Goal: Task Accomplishment & Management: Manage account settings

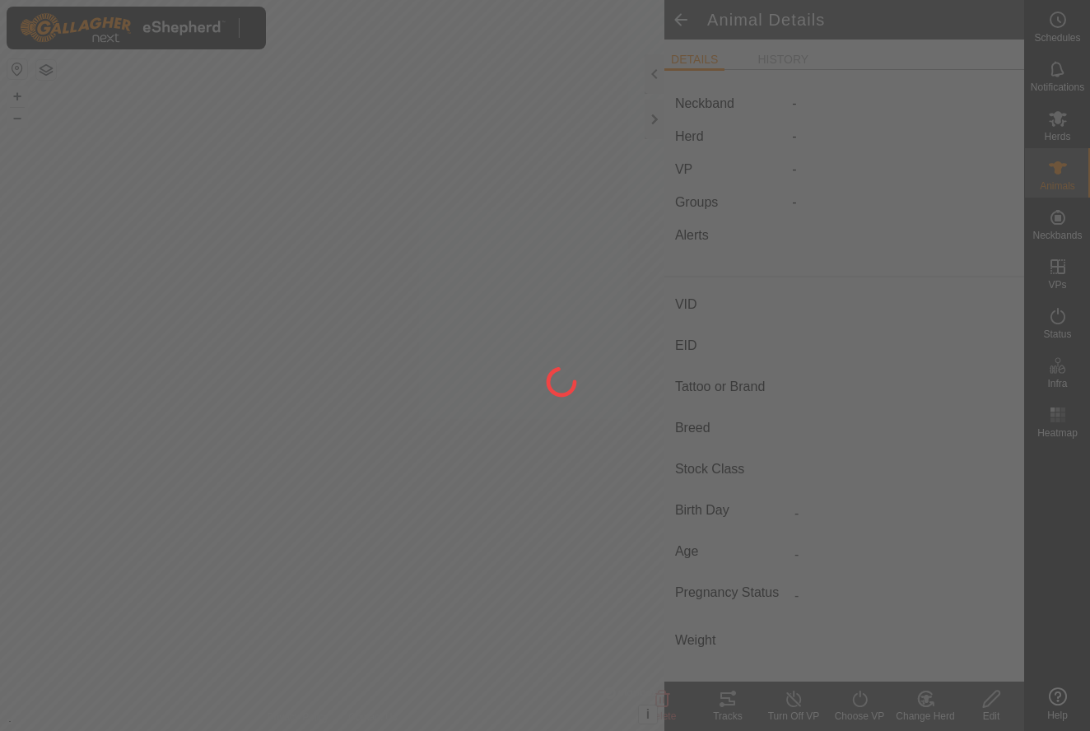
type input "84"
type input "-"
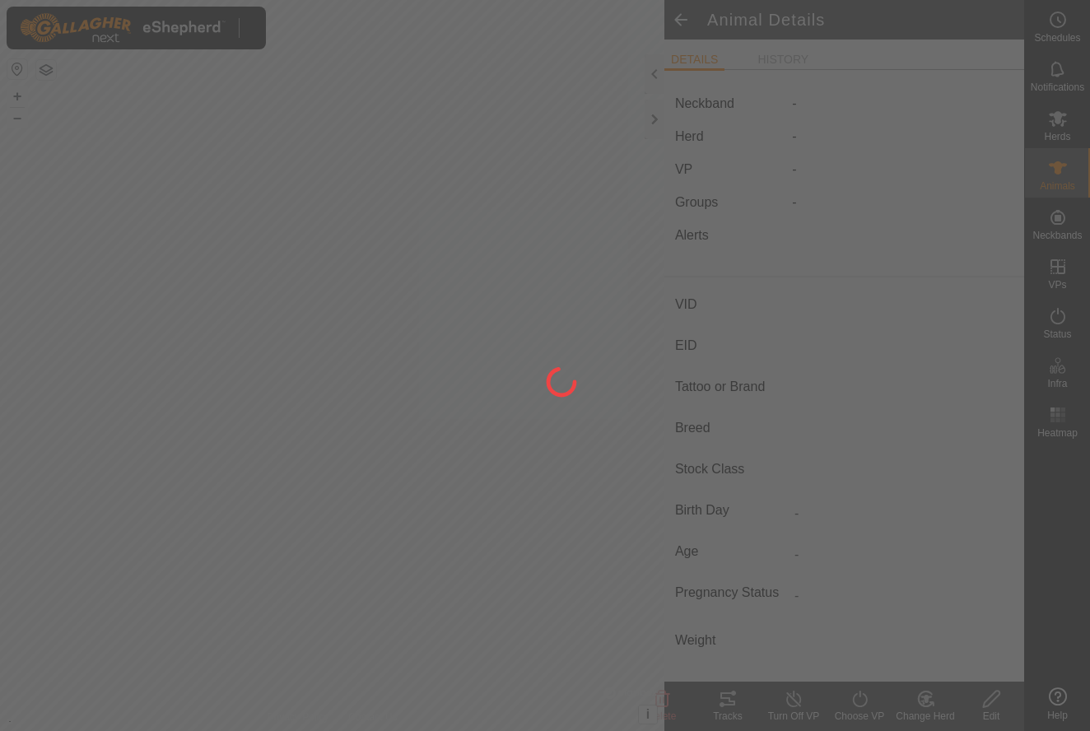
type input "0 kg"
type input "-"
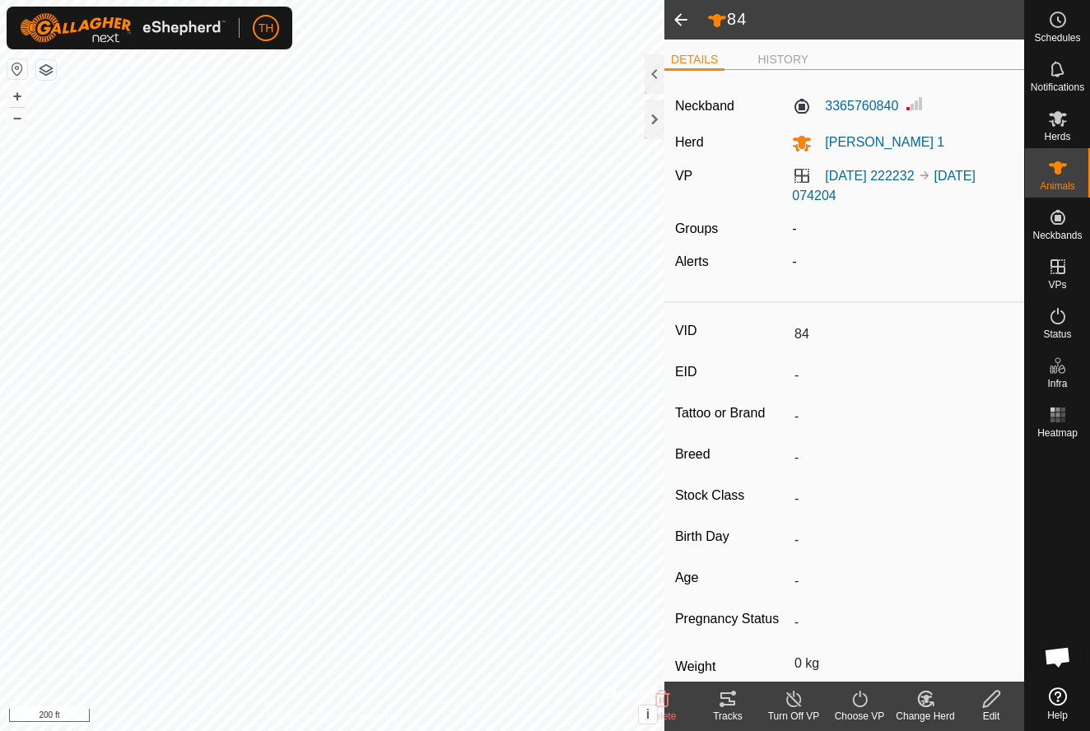
click at [679, 21] on span at bounding box center [680, 20] width 33 height 40
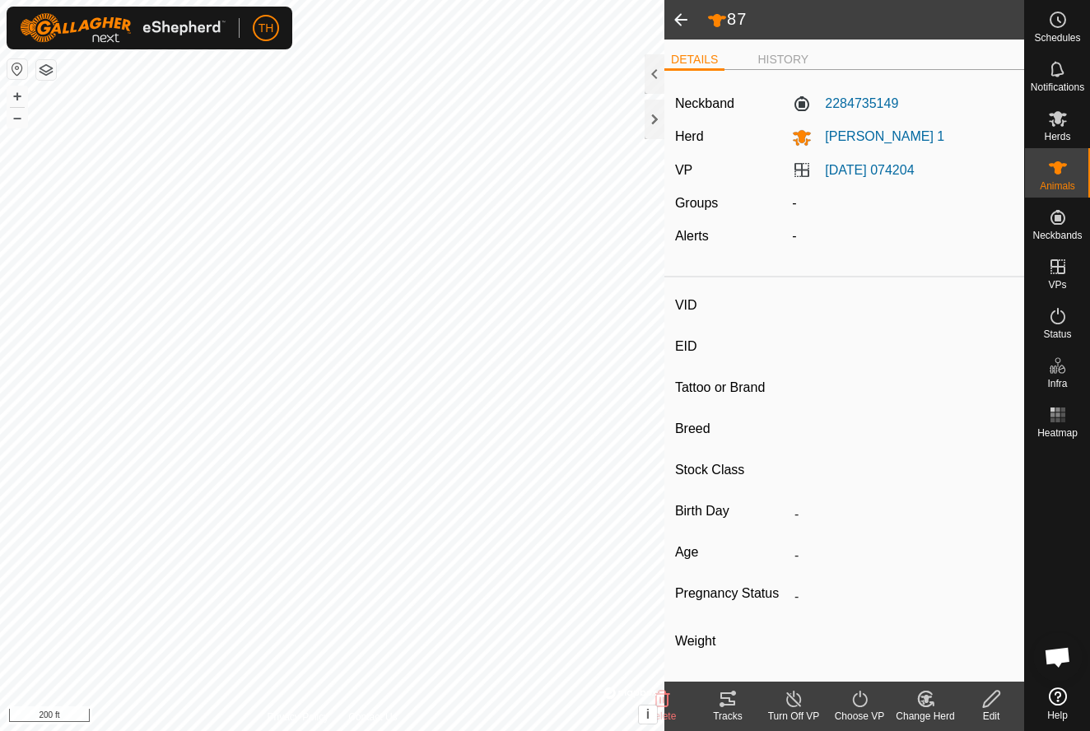
type input "87"
type input "-"
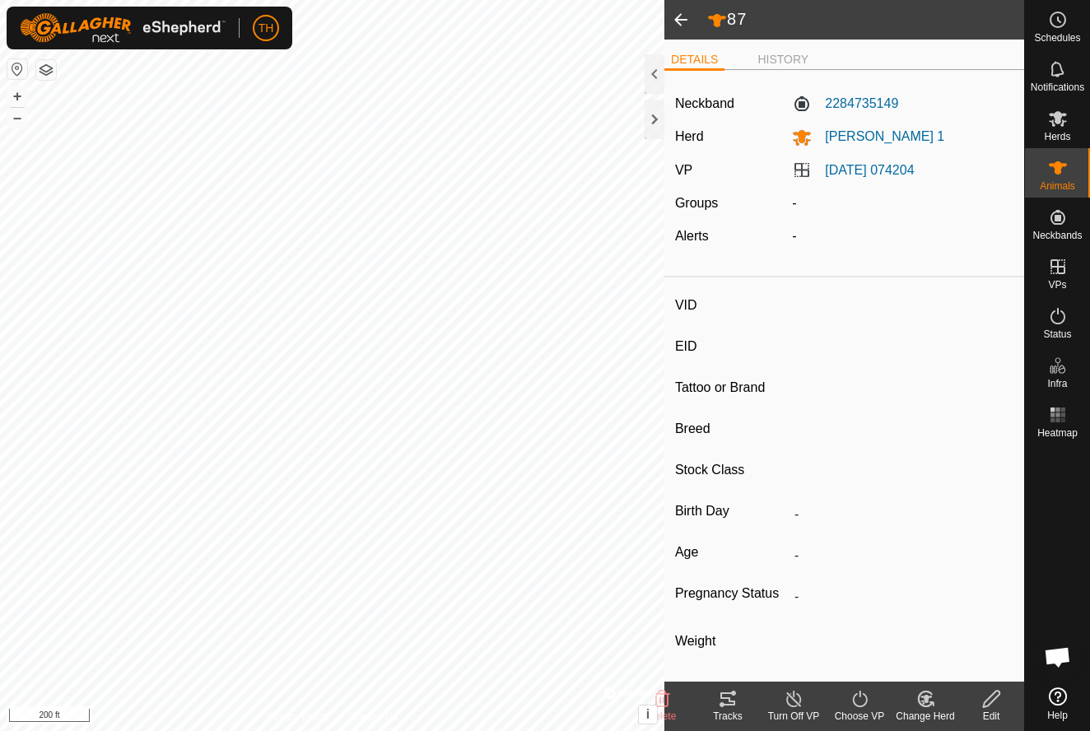
type input "0 kg"
type input "-"
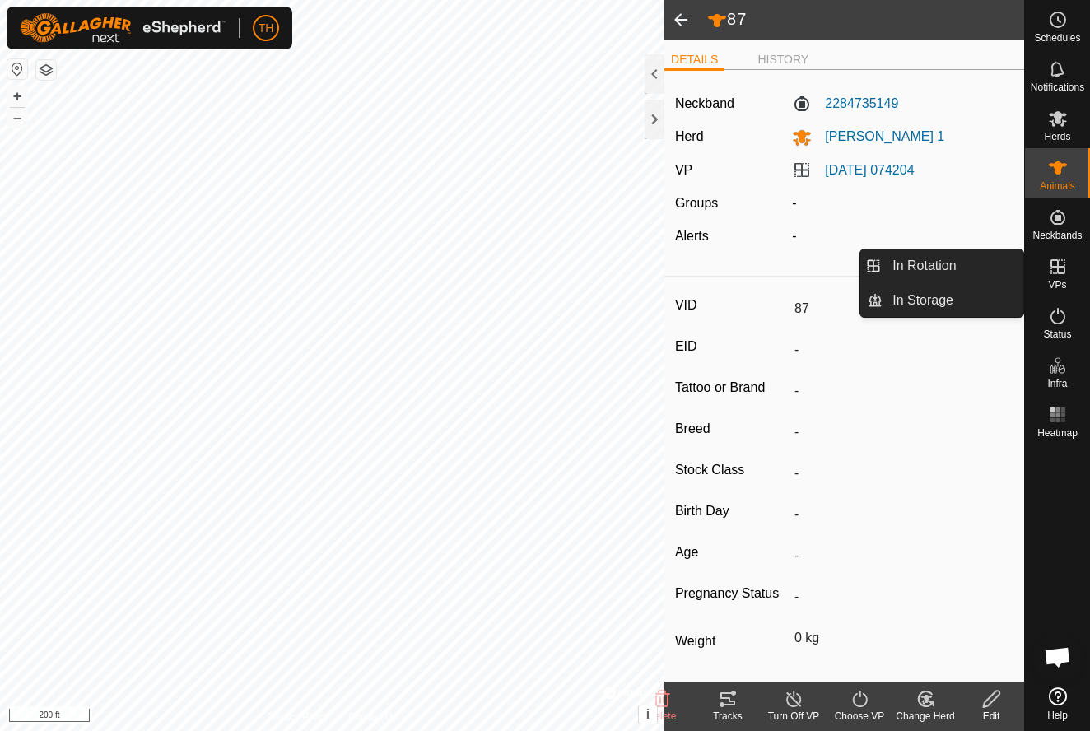
click at [1062, 268] on icon at bounding box center [1058, 267] width 20 height 20
click at [970, 268] on link "In Rotation" at bounding box center [952, 265] width 141 height 33
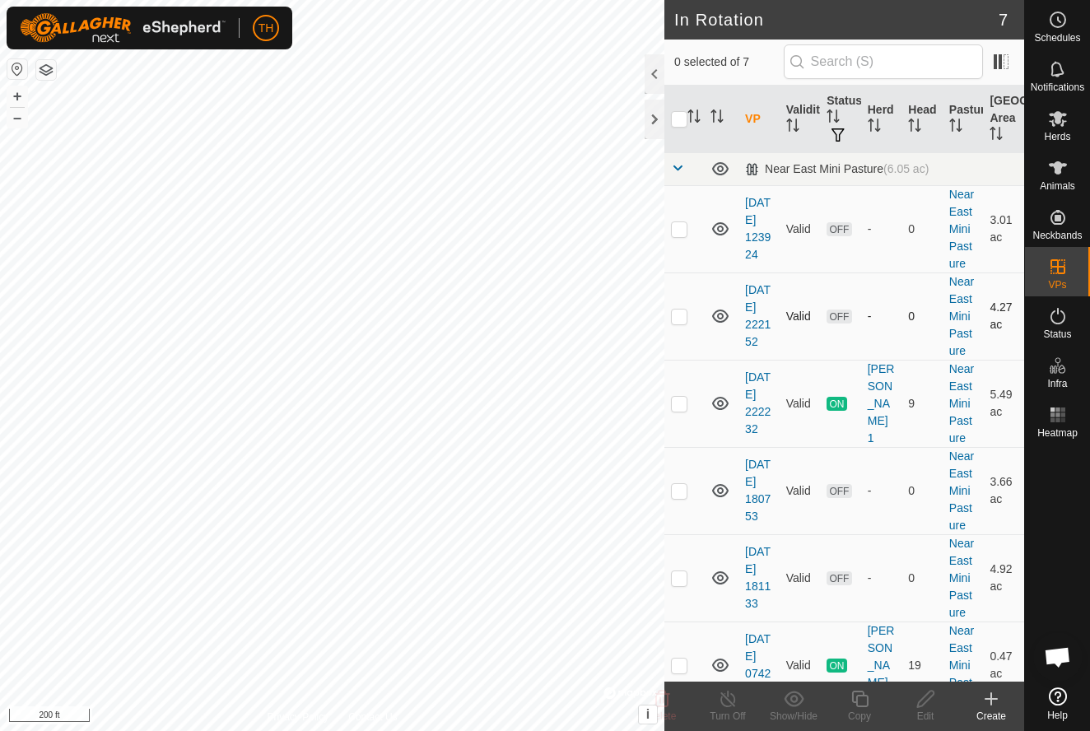
checkbox input "true"
click at [991, 699] on icon at bounding box center [991, 699] width 12 height 0
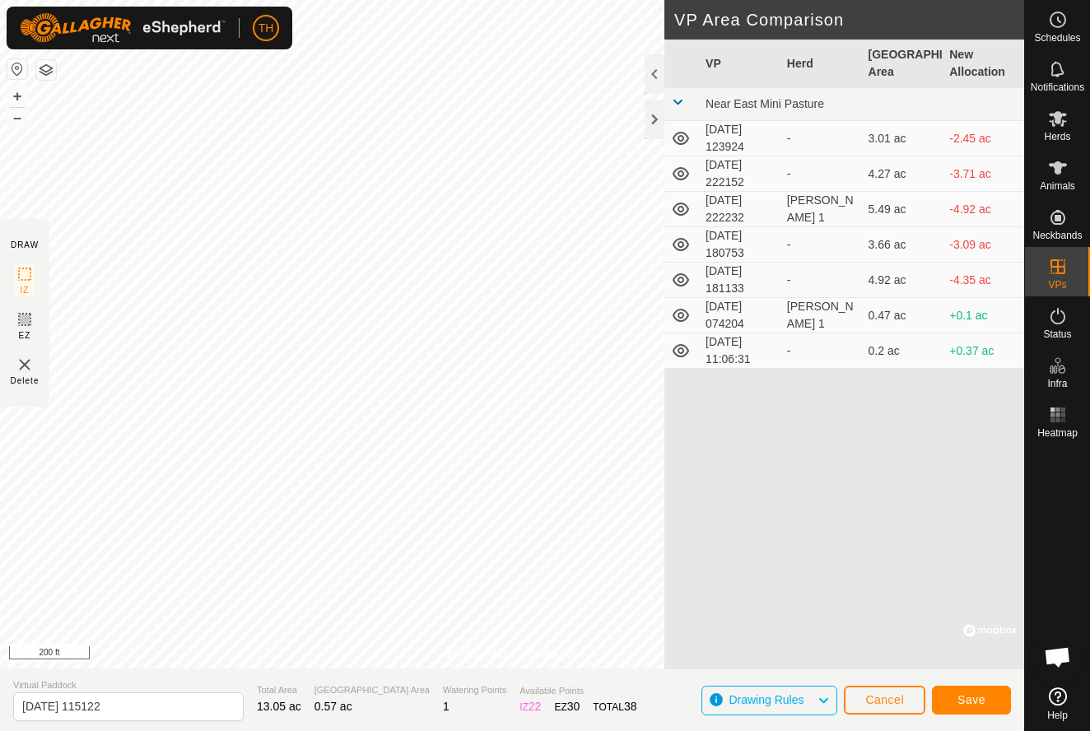
click at [967, 693] on span "Save" at bounding box center [971, 699] width 28 height 13
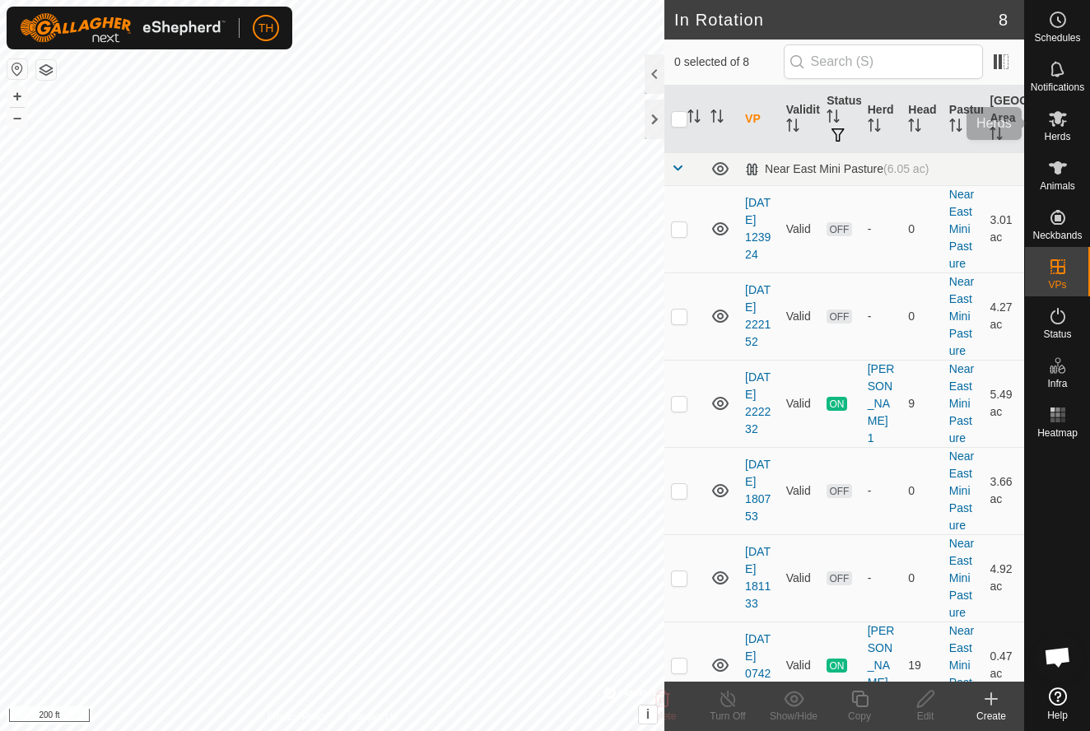
click at [1064, 120] on icon at bounding box center [1058, 119] width 20 height 20
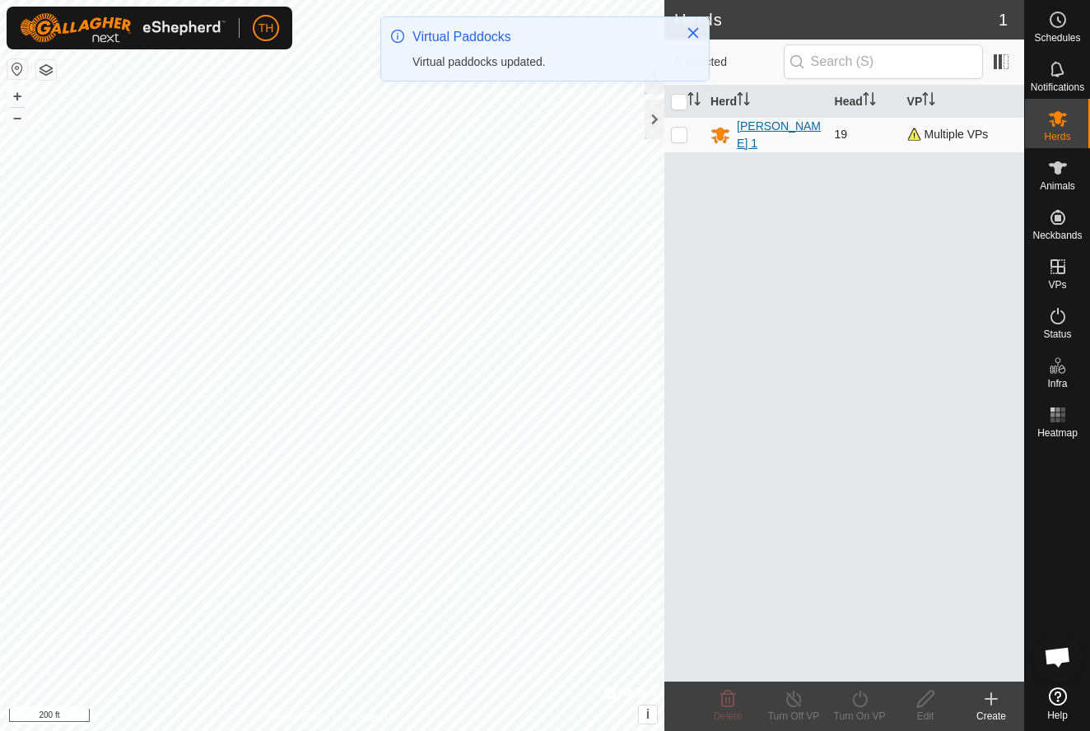
click at [761, 134] on div "[PERSON_NAME] 1" at bounding box center [779, 135] width 84 height 35
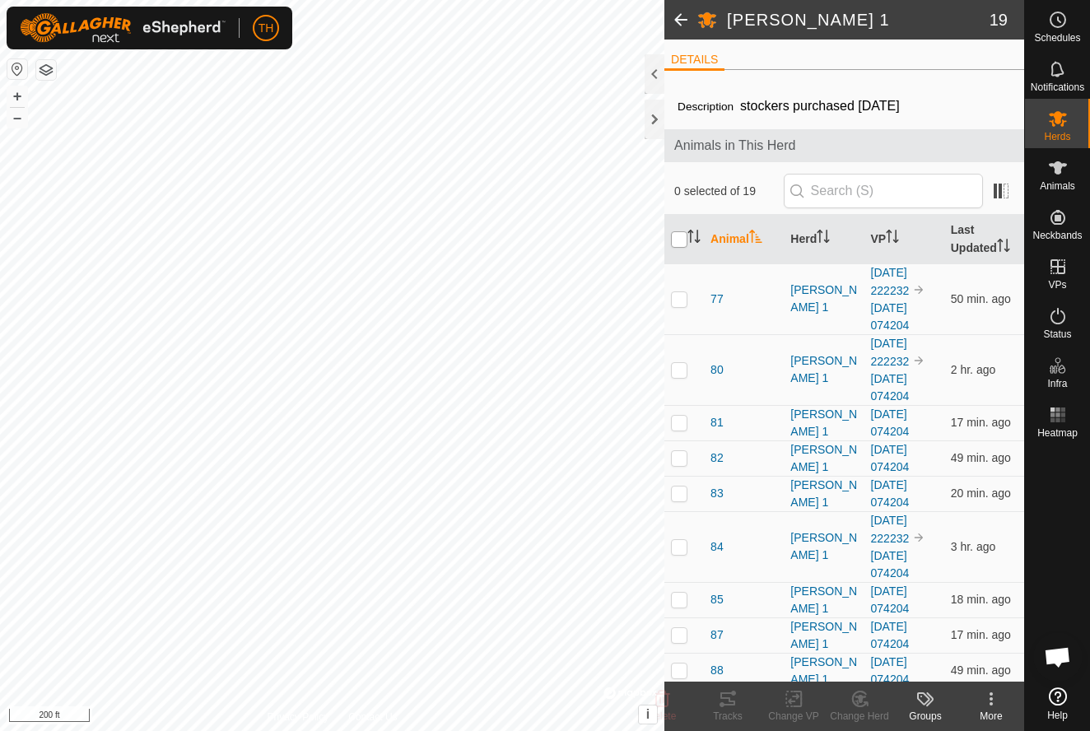
click at [679, 237] on input "checkbox" at bounding box center [679, 239] width 16 height 16
checkbox input "true"
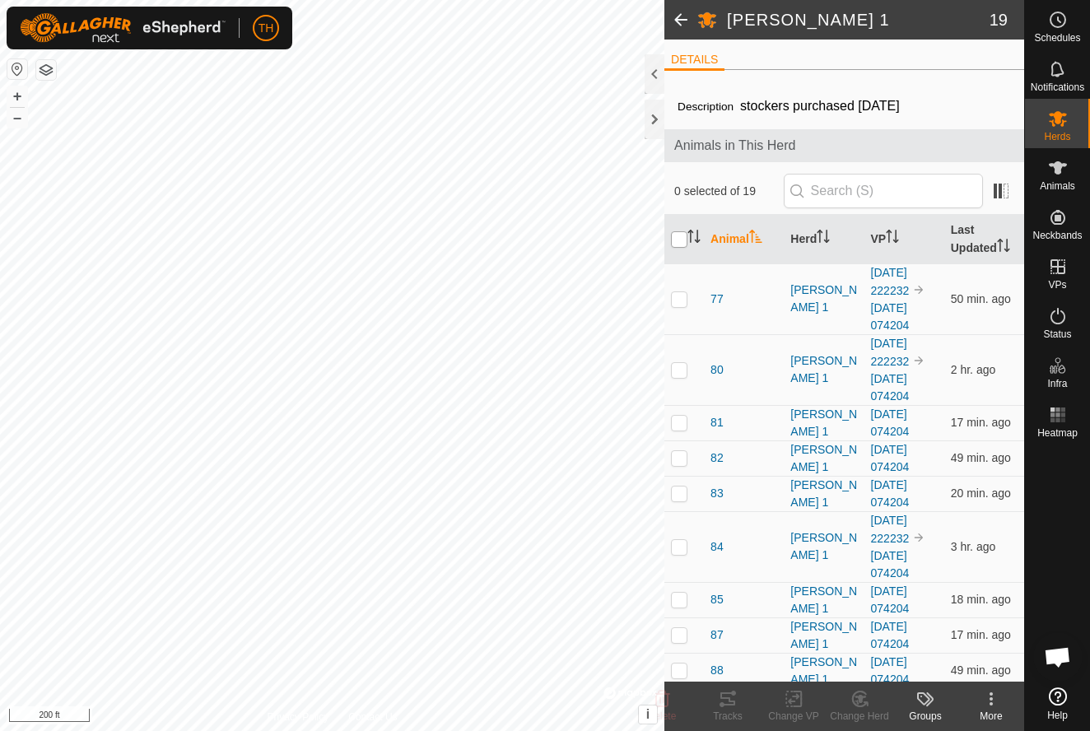
checkbox input "true"
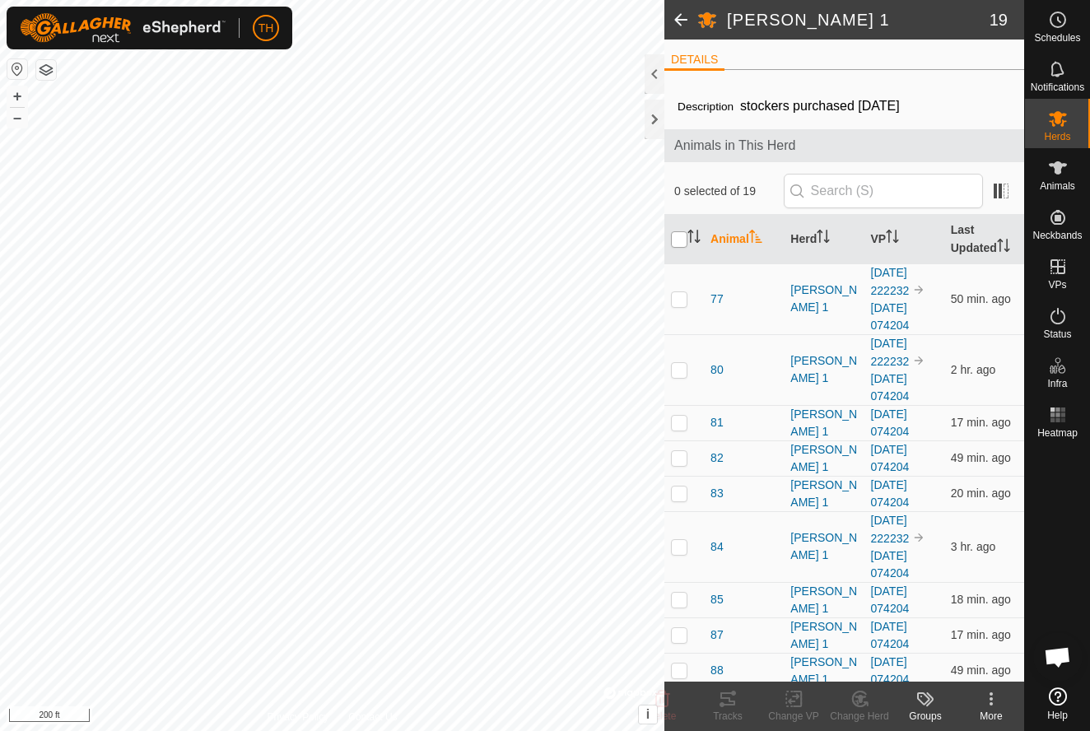
checkbox input "true"
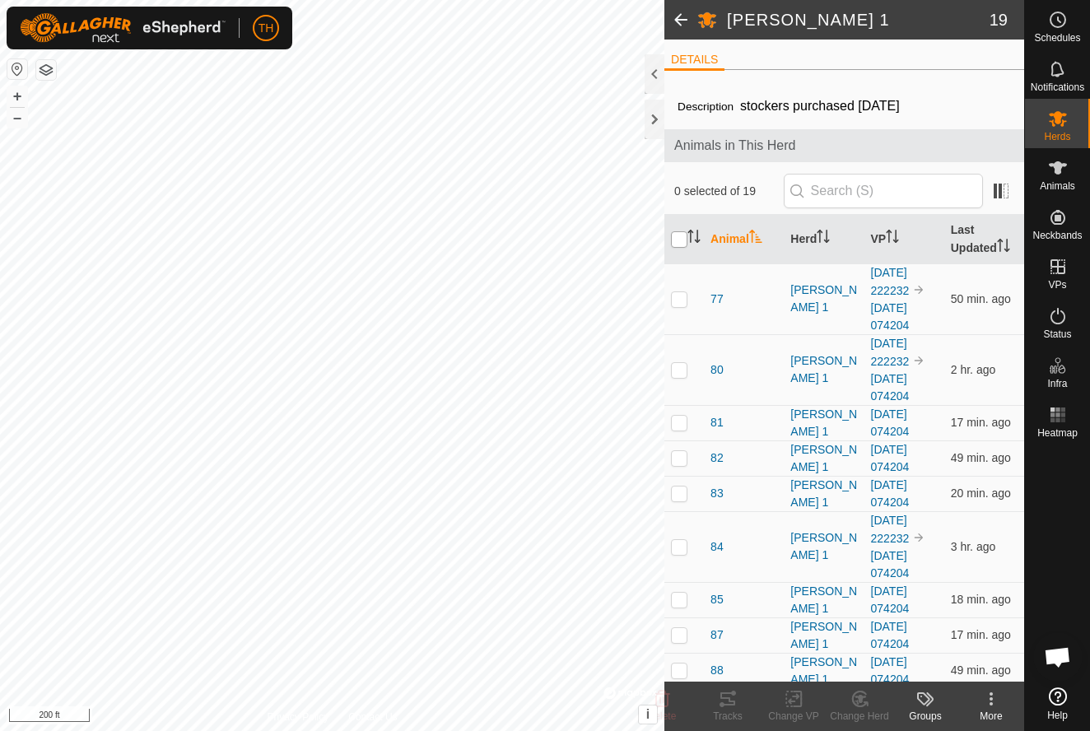
checkbox input "true"
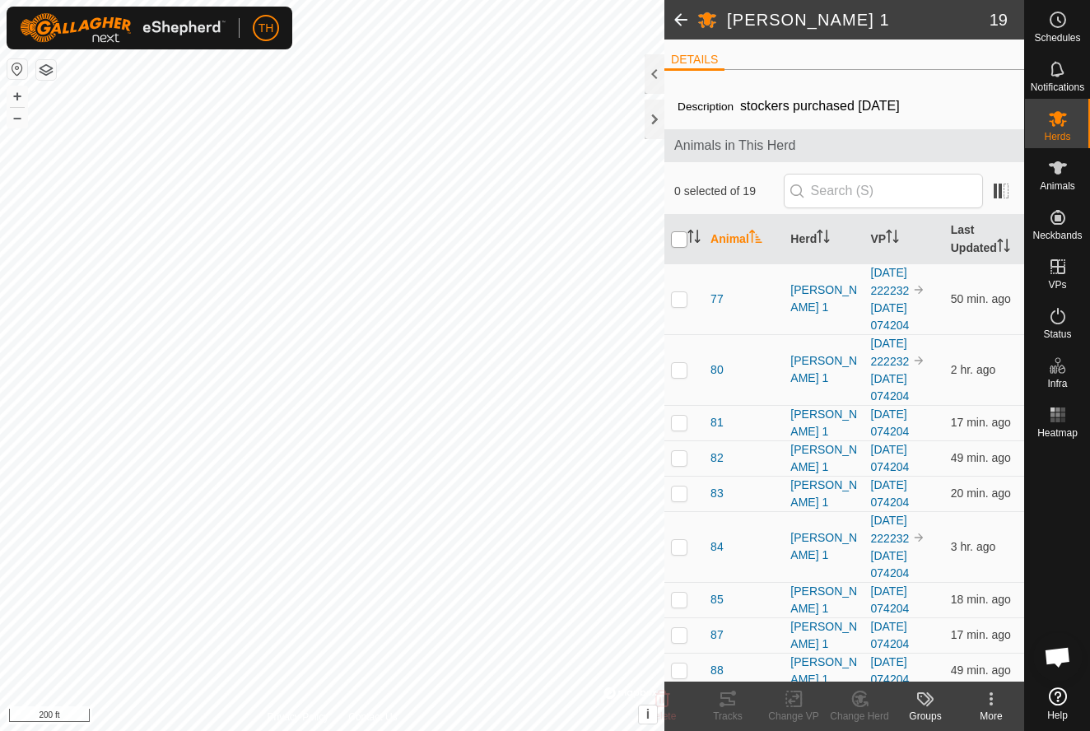
checkbox input "true"
click at [794, 701] on icon at bounding box center [794, 699] width 12 height 11
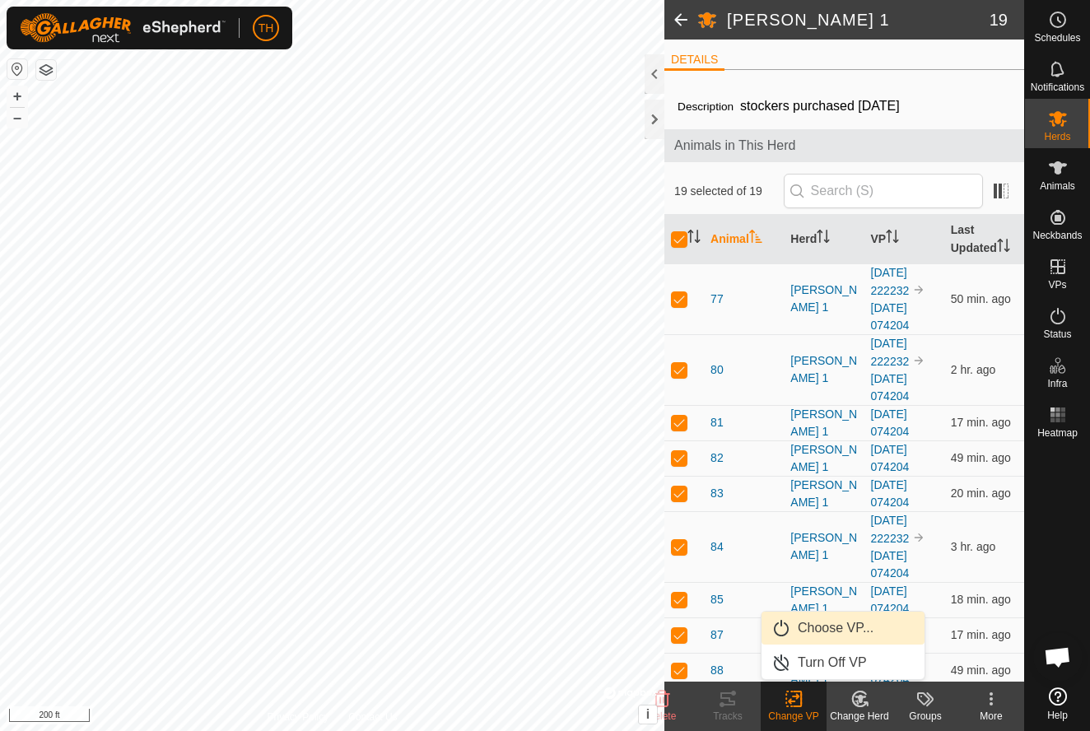
click at [839, 627] on link "Choose VP..." at bounding box center [842, 628] width 163 height 33
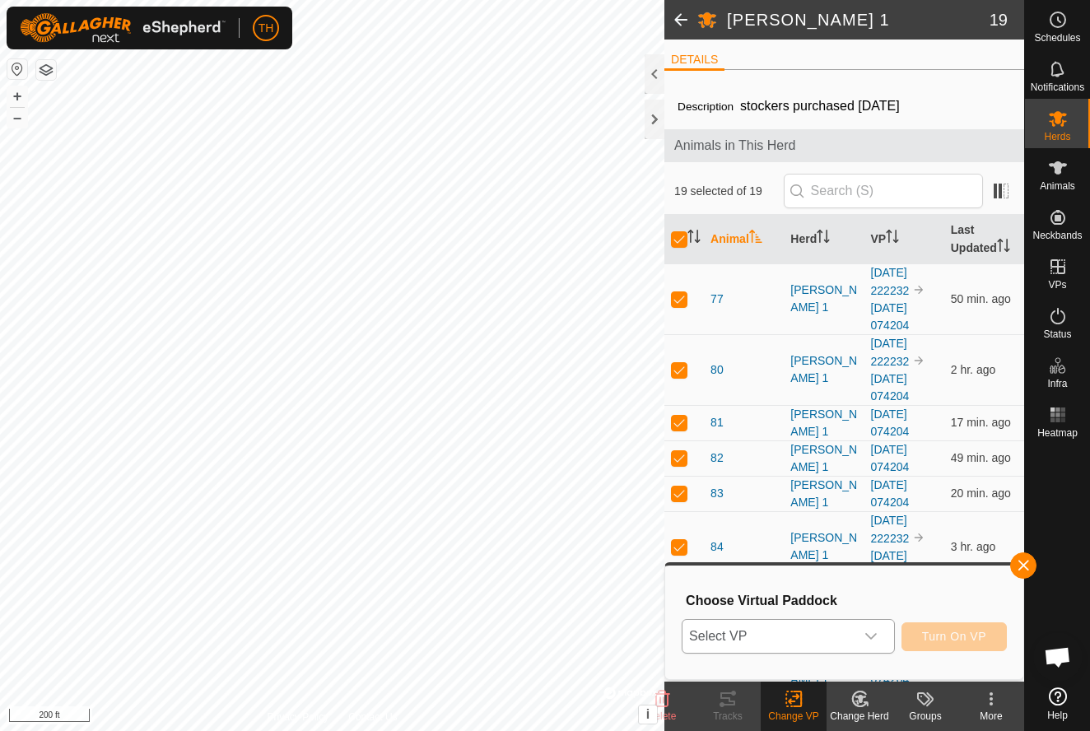
click at [873, 635] on icon "dropdown trigger" at bounding box center [870, 636] width 13 height 13
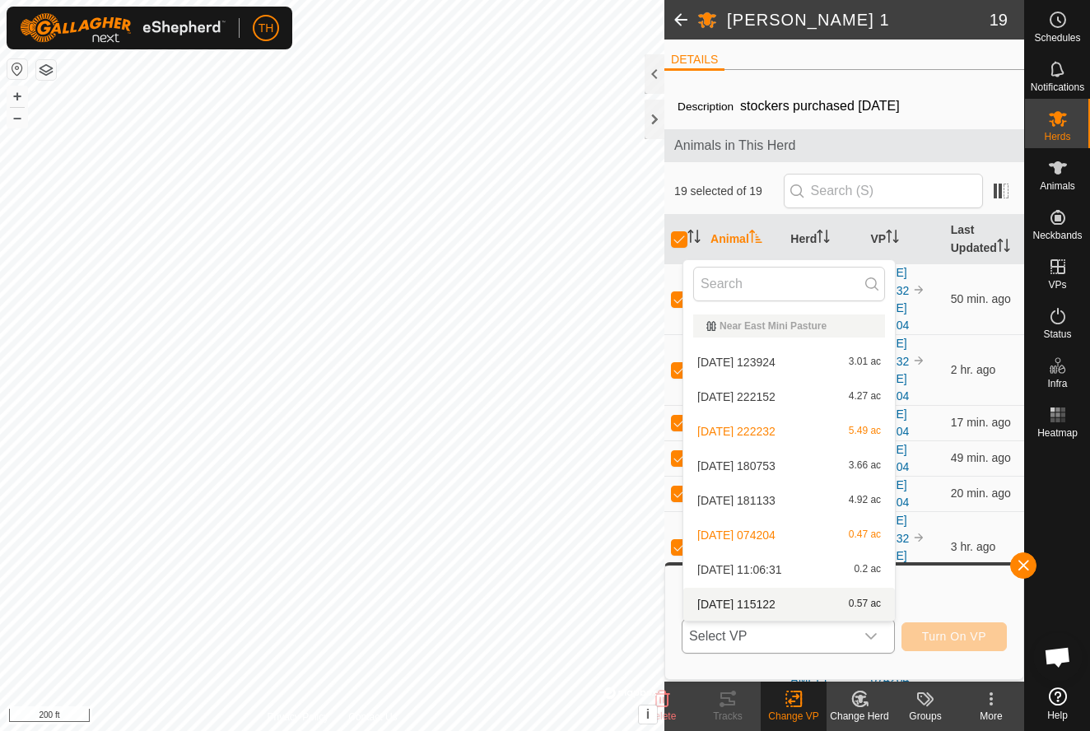
click at [773, 605] on span "[DATE] 115122" at bounding box center [736, 604] width 78 height 12
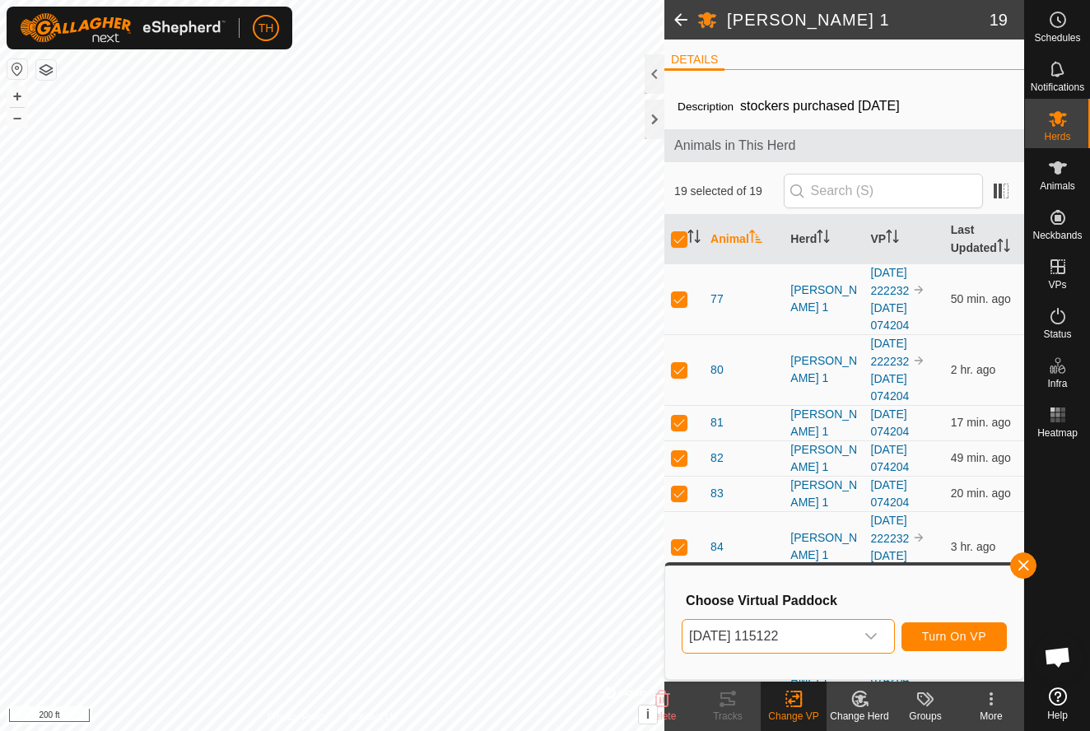
click at [955, 637] on span "Turn On VP" at bounding box center [954, 636] width 64 height 13
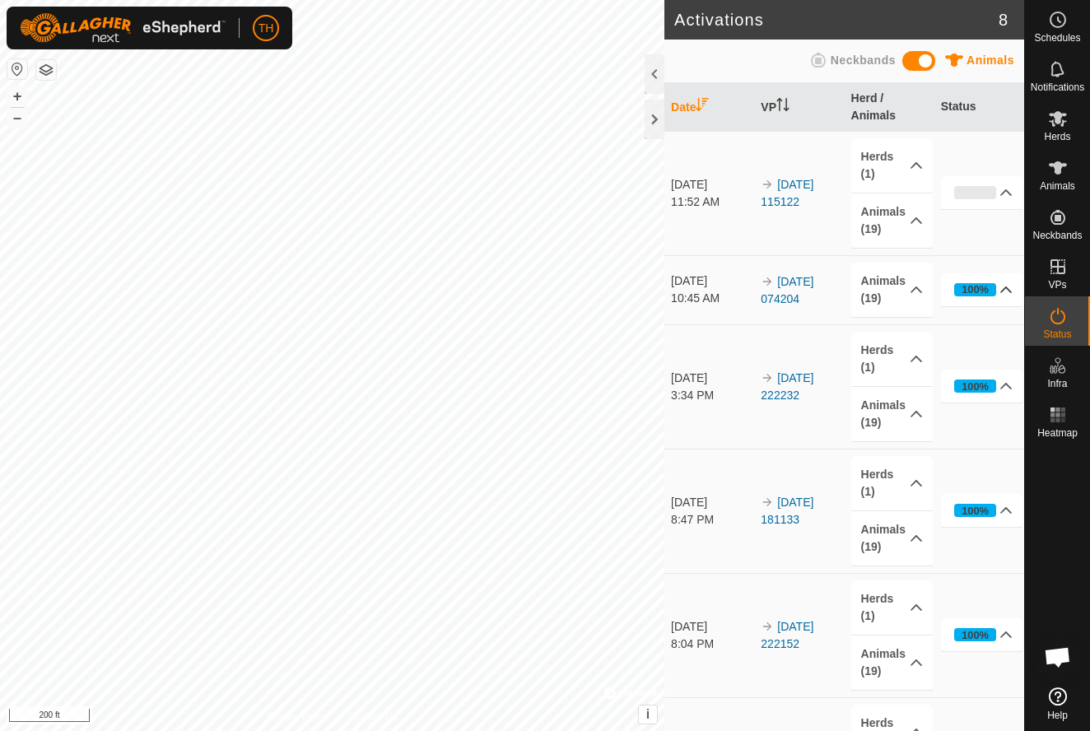
click at [1008, 290] on icon at bounding box center [1005, 289] width 13 height 13
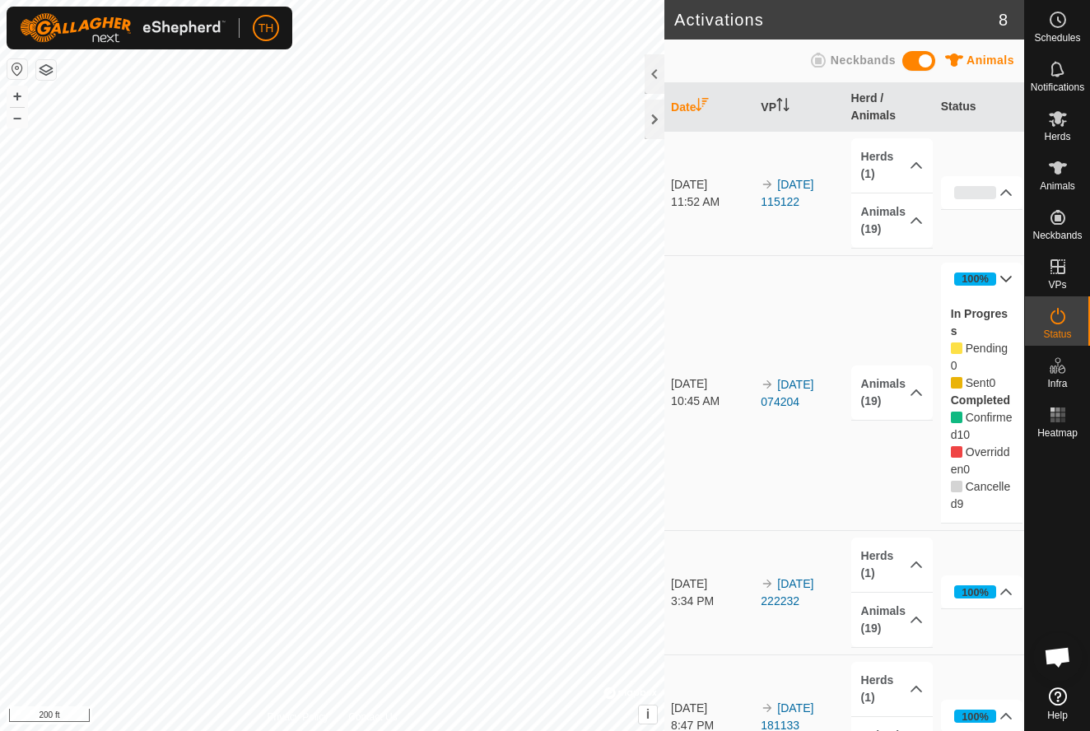
click at [1007, 280] on icon at bounding box center [1007, 279] width 12 height 7
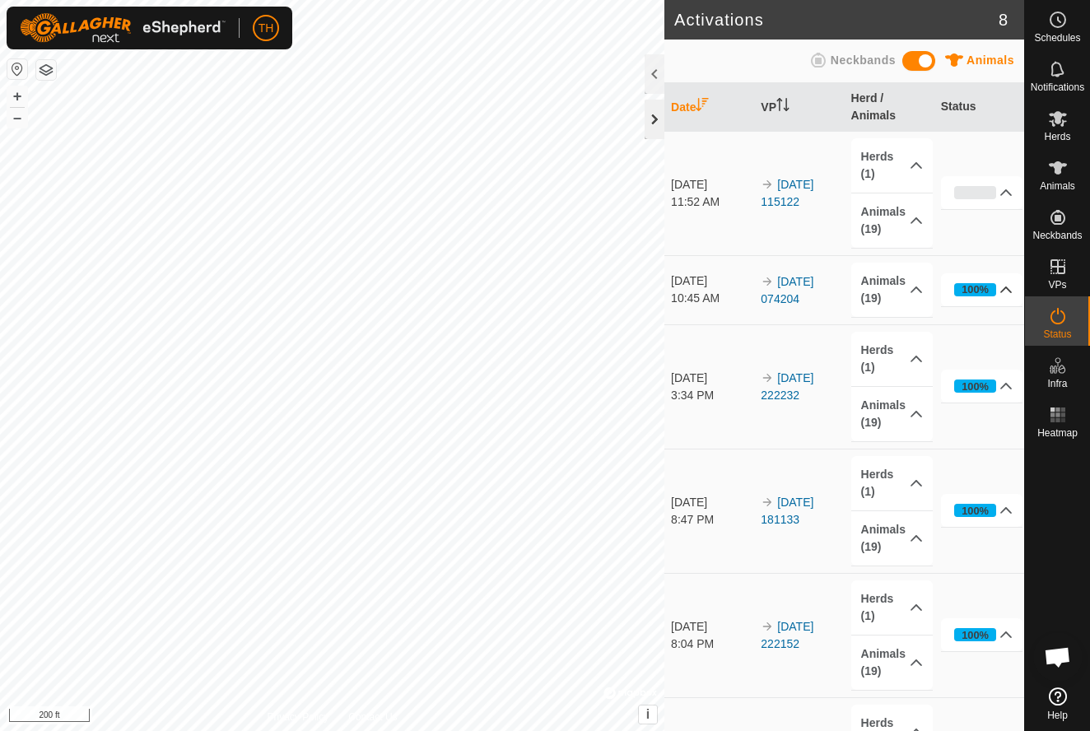
click at [652, 128] on div at bounding box center [655, 120] width 20 height 40
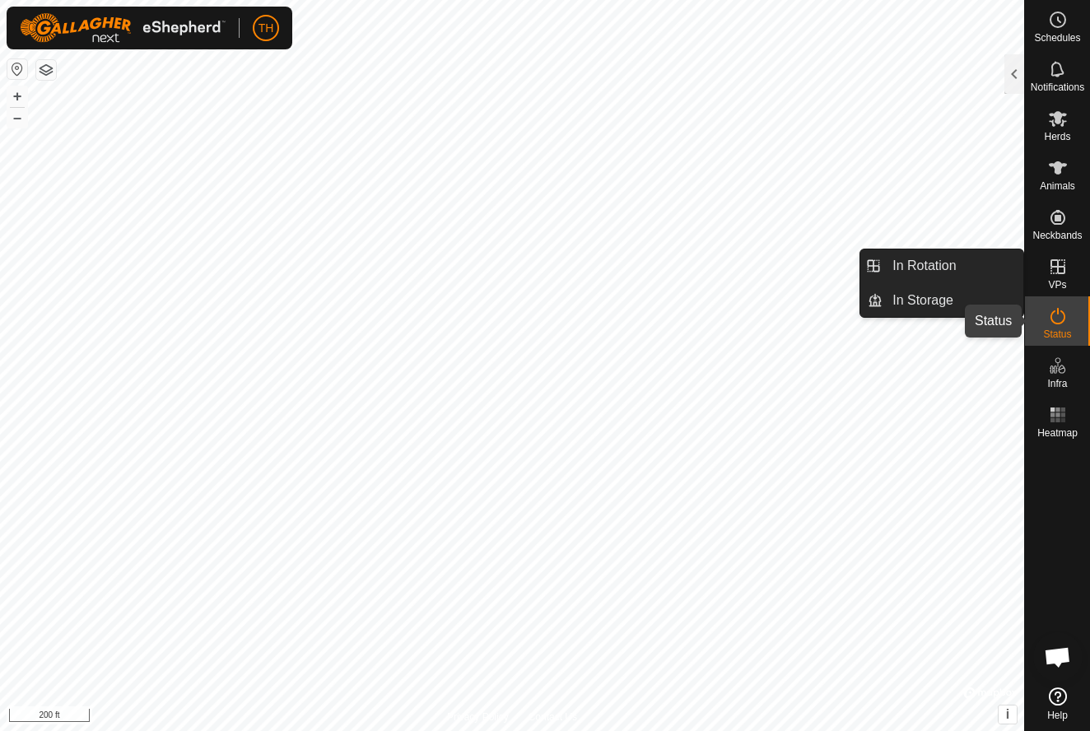
click at [1057, 319] on icon at bounding box center [1058, 316] width 20 height 20
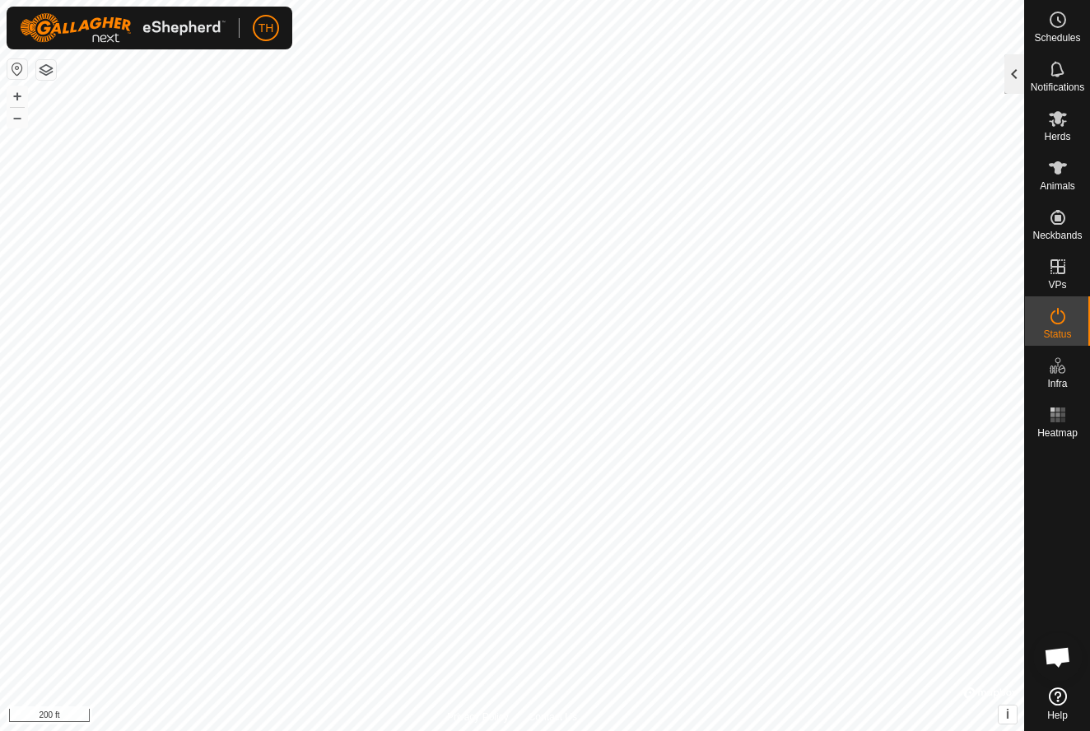
click at [1013, 68] on div at bounding box center [1014, 74] width 20 height 40
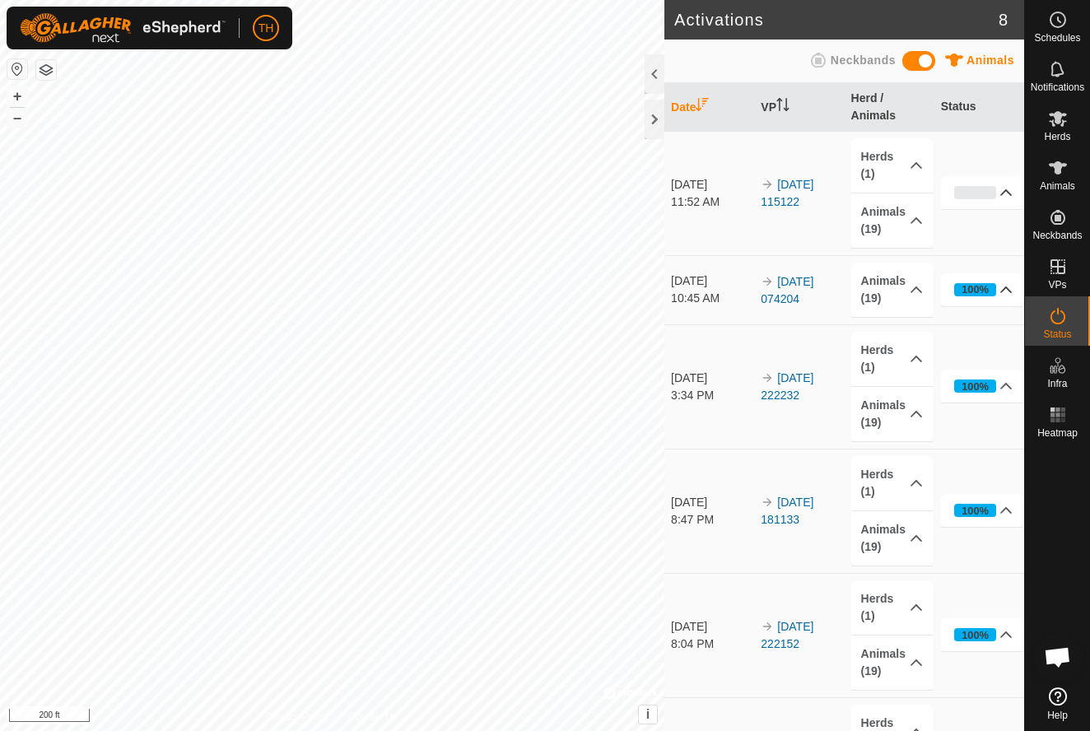
click at [1008, 193] on icon at bounding box center [1007, 192] width 12 height 7
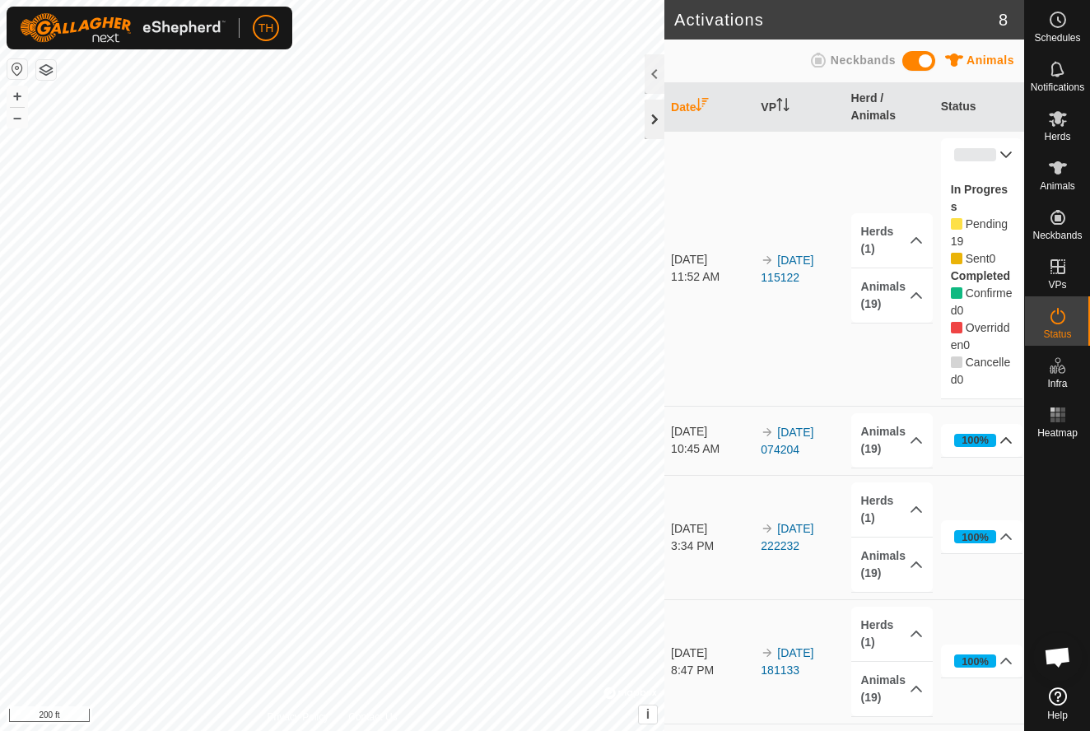
click at [655, 108] on div at bounding box center [655, 120] width 20 height 40
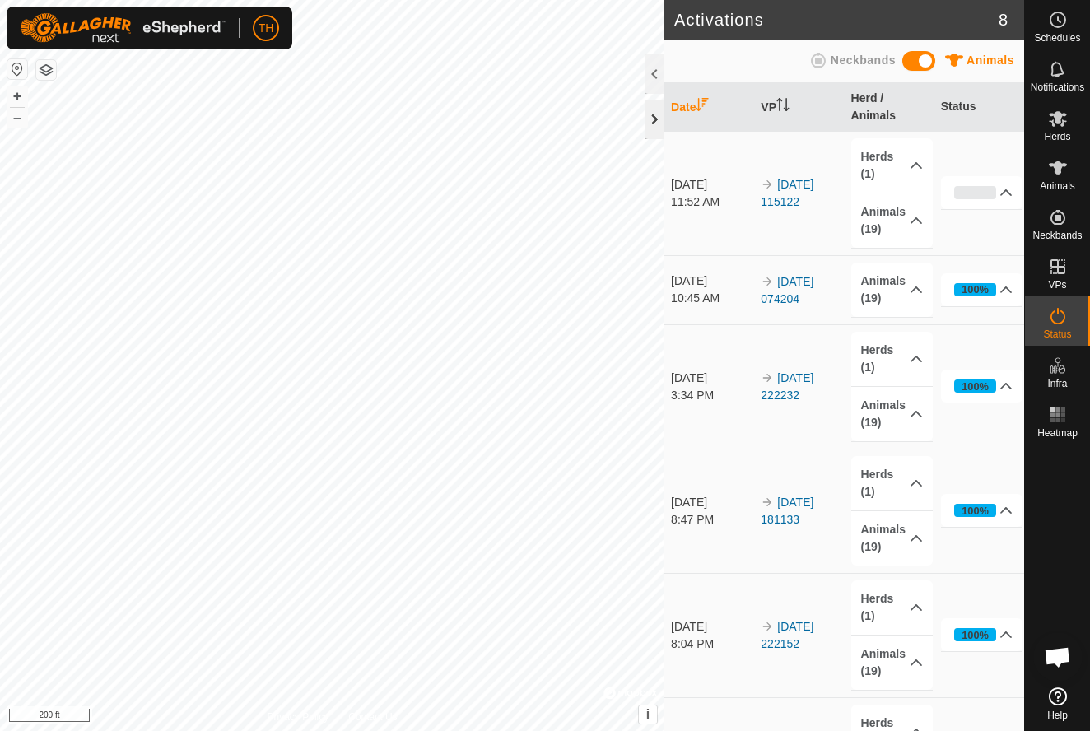
click at [654, 114] on div at bounding box center [655, 120] width 20 height 40
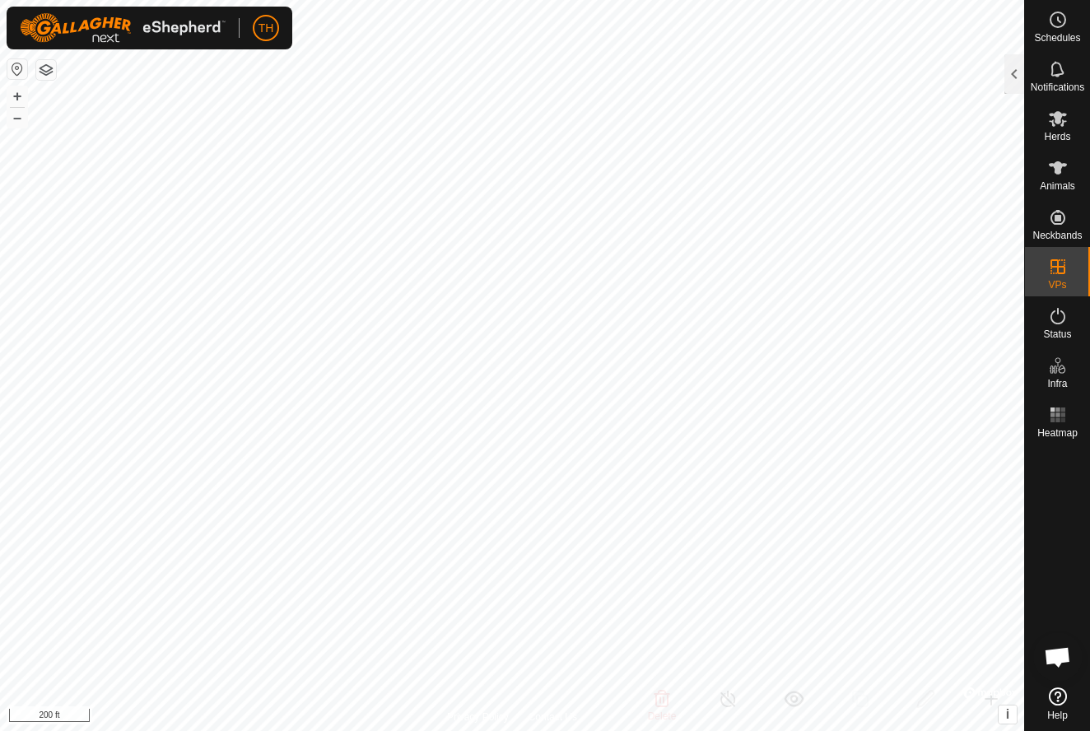
checkbox input "false"
checkbox input "true"
click at [1055, 317] on icon at bounding box center [1058, 316] width 20 height 20
click at [1016, 72] on div at bounding box center [1014, 74] width 20 height 40
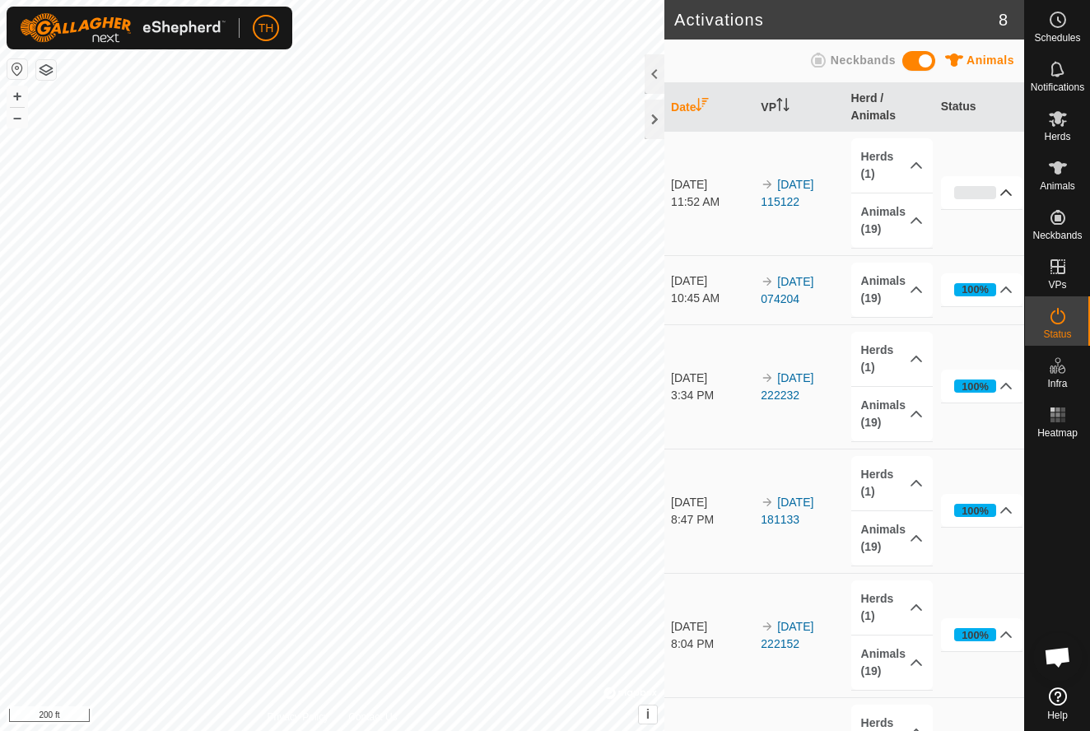
click at [1006, 193] on icon at bounding box center [1005, 192] width 13 height 13
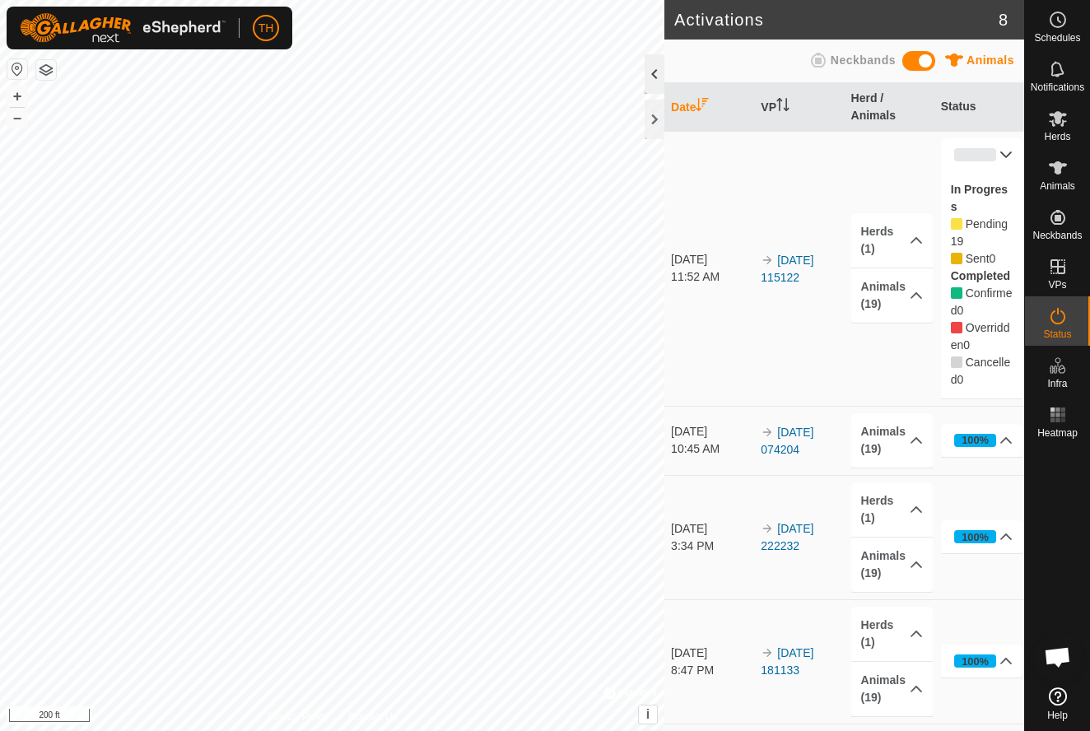
click at [656, 72] on div at bounding box center [655, 74] width 20 height 40
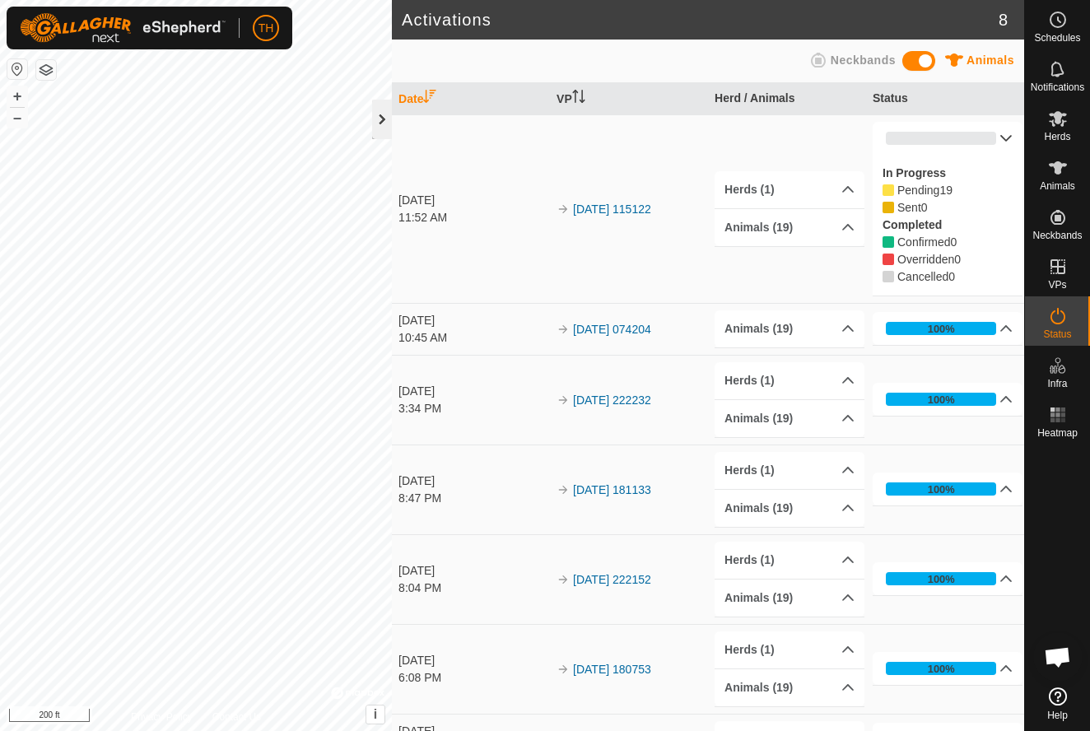
click at [381, 118] on div at bounding box center [382, 120] width 20 height 40
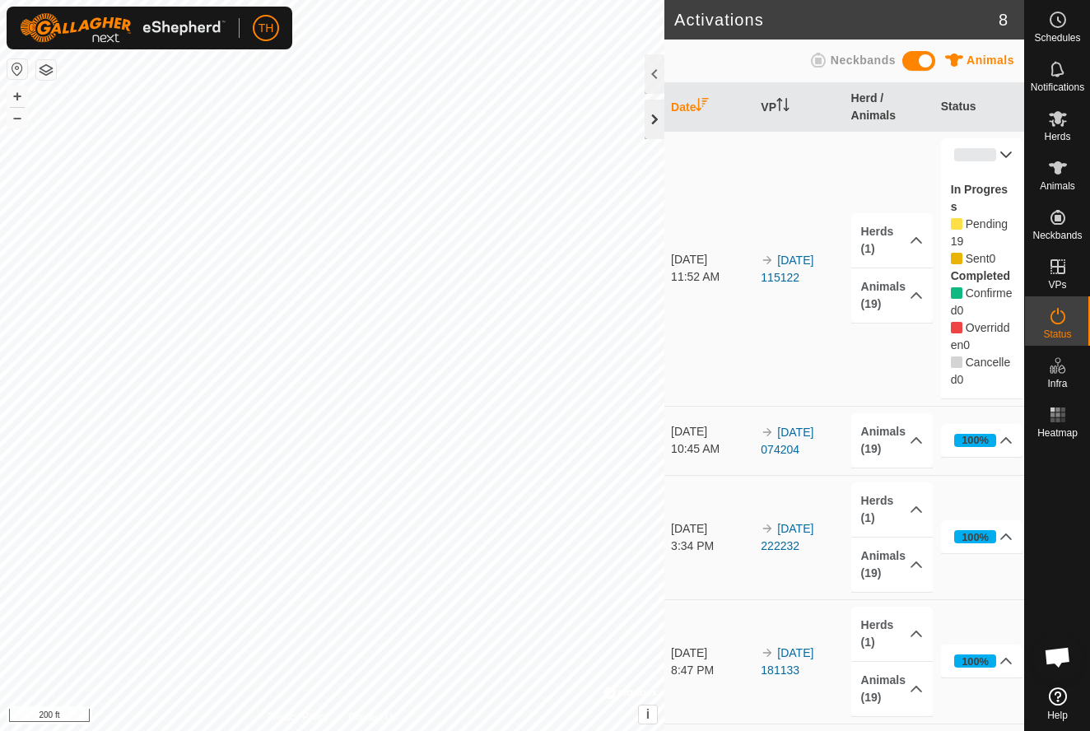
click at [652, 117] on div at bounding box center [655, 120] width 20 height 40
